Goal: Navigation & Orientation: Go to known website

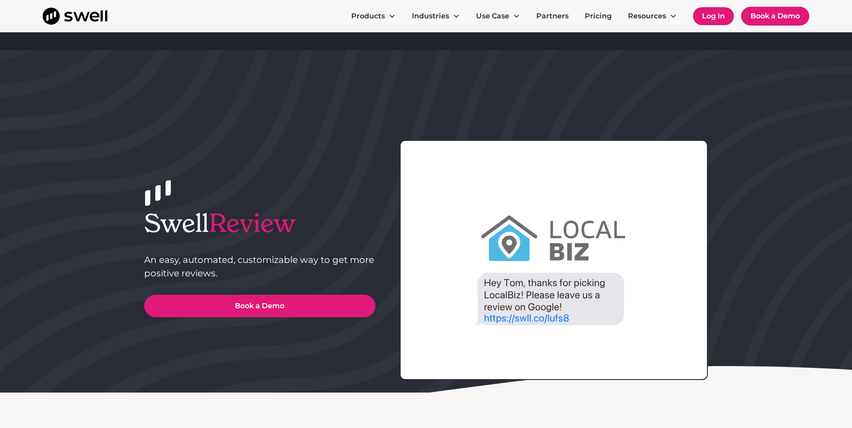
drag, startPoint x: 708, startPoint y: 19, endPoint x: 702, endPoint y: 18, distance: 6.4
click at [708, 19] on link "Log In" at bounding box center [713, 16] width 41 height 18
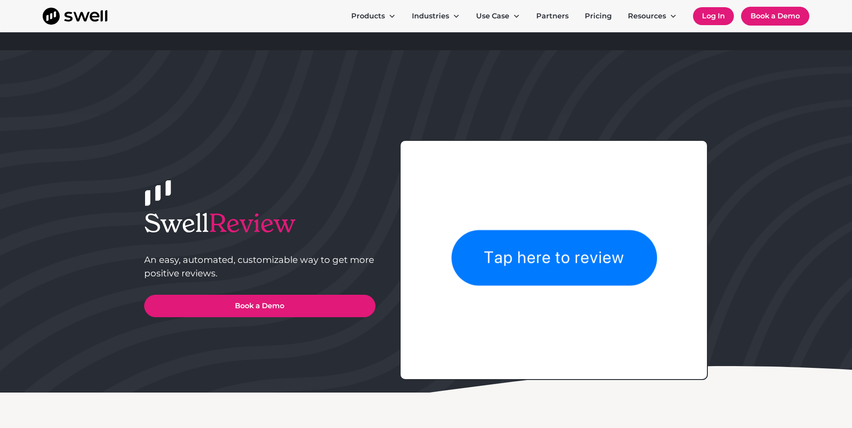
click at [725, 9] on link "Log In" at bounding box center [713, 16] width 41 height 18
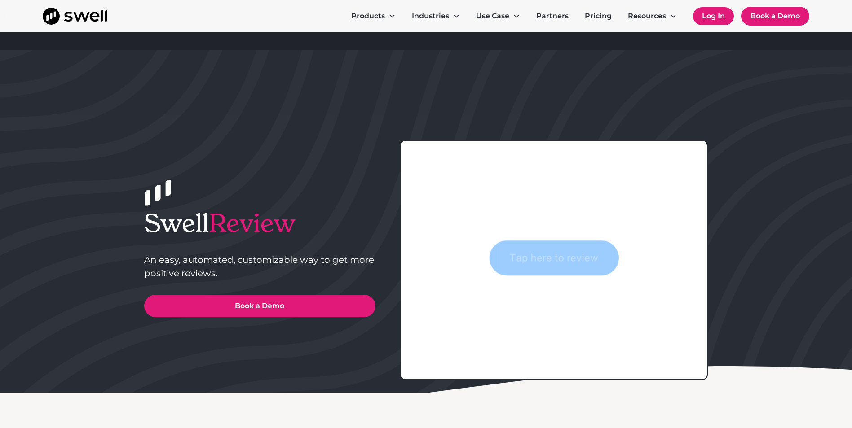
click at [720, 11] on link "Log In" at bounding box center [713, 16] width 41 height 18
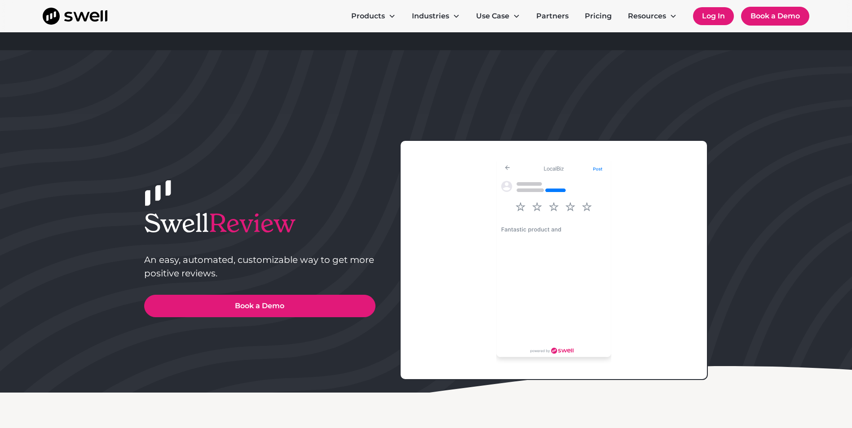
click at [714, 14] on link "Log In" at bounding box center [713, 16] width 41 height 18
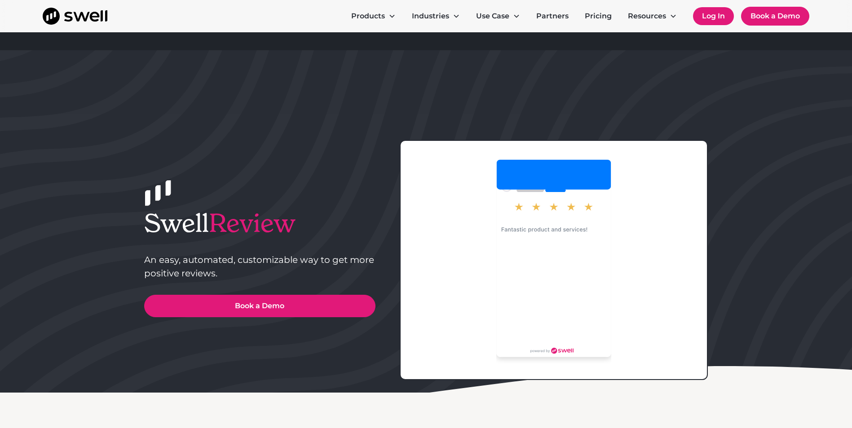
click at [707, 17] on link "Log In" at bounding box center [713, 16] width 41 height 18
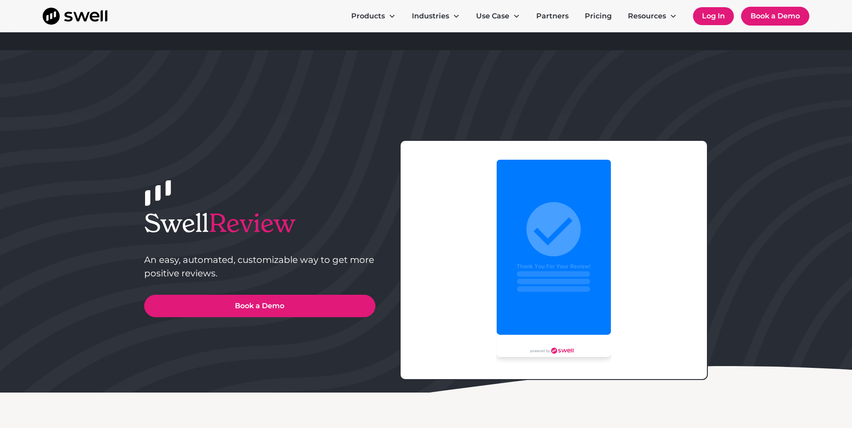
click at [707, 17] on link "Log In" at bounding box center [713, 16] width 41 height 18
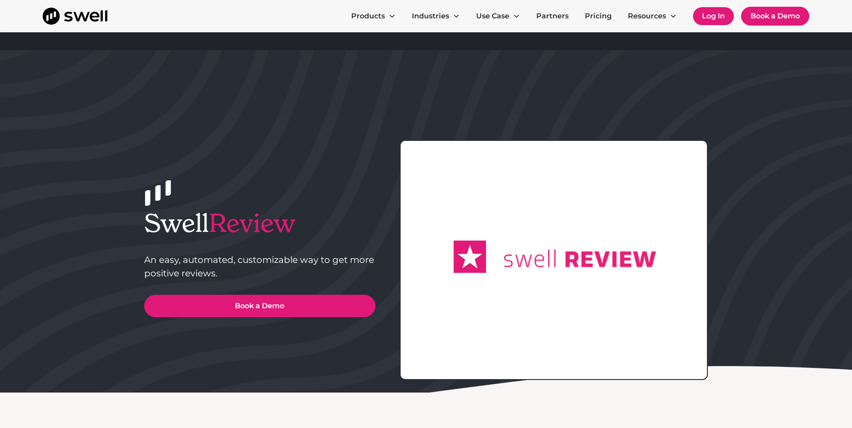
click at [719, 10] on link "Log In" at bounding box center [713, 16] width 41 height 18
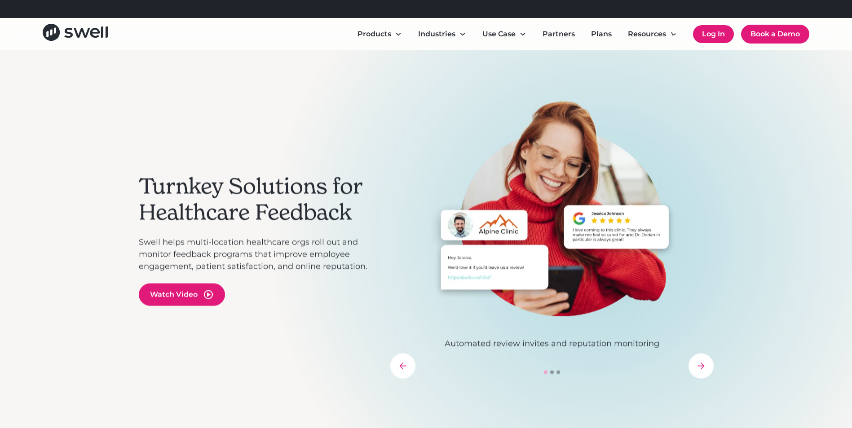
click at [711, 31] on link "Log In" at bounding box center [713, 34] width 41 height 18
